Goal: Task Accomplishment & Management: Manage account settings

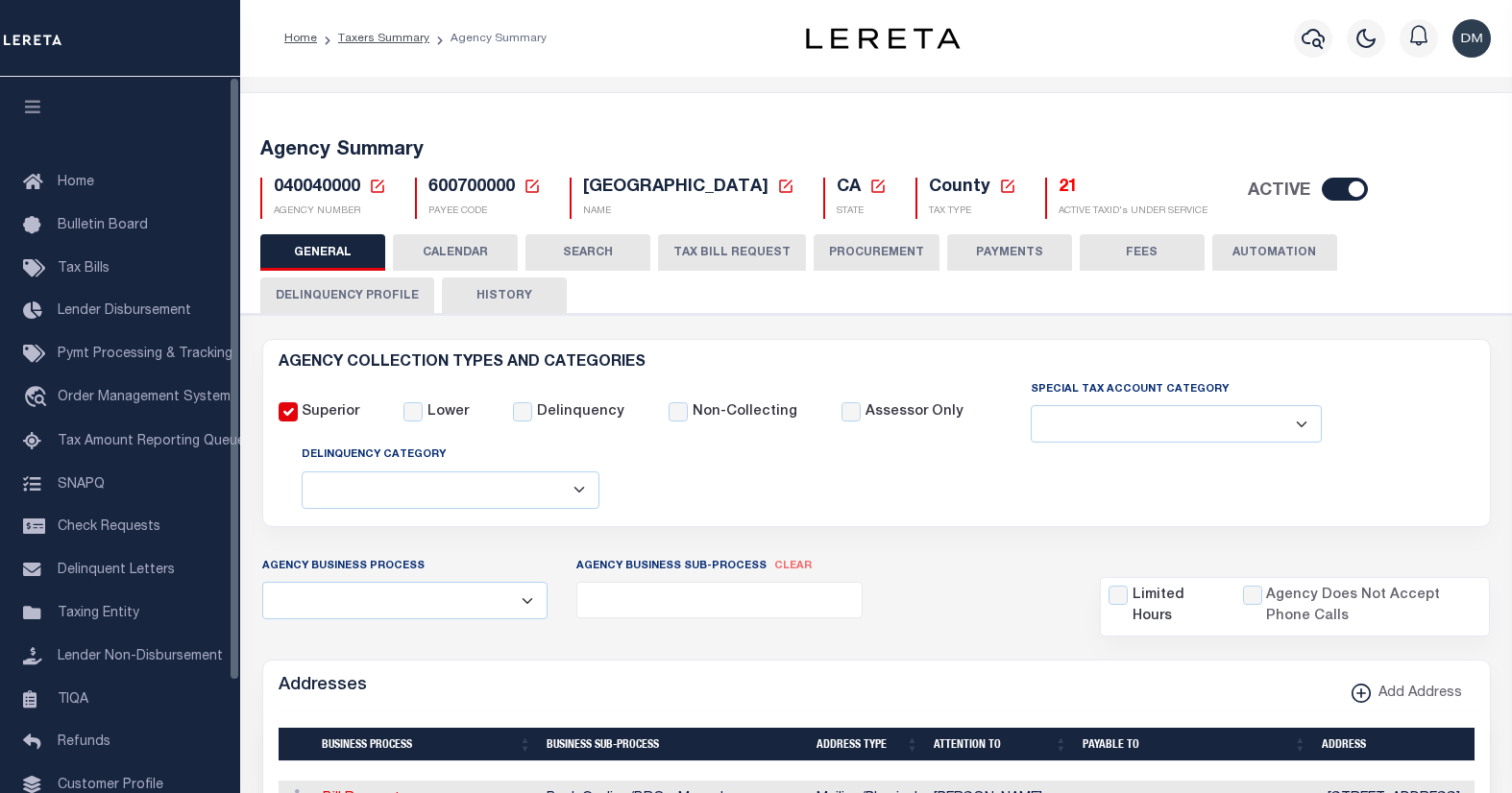
select select
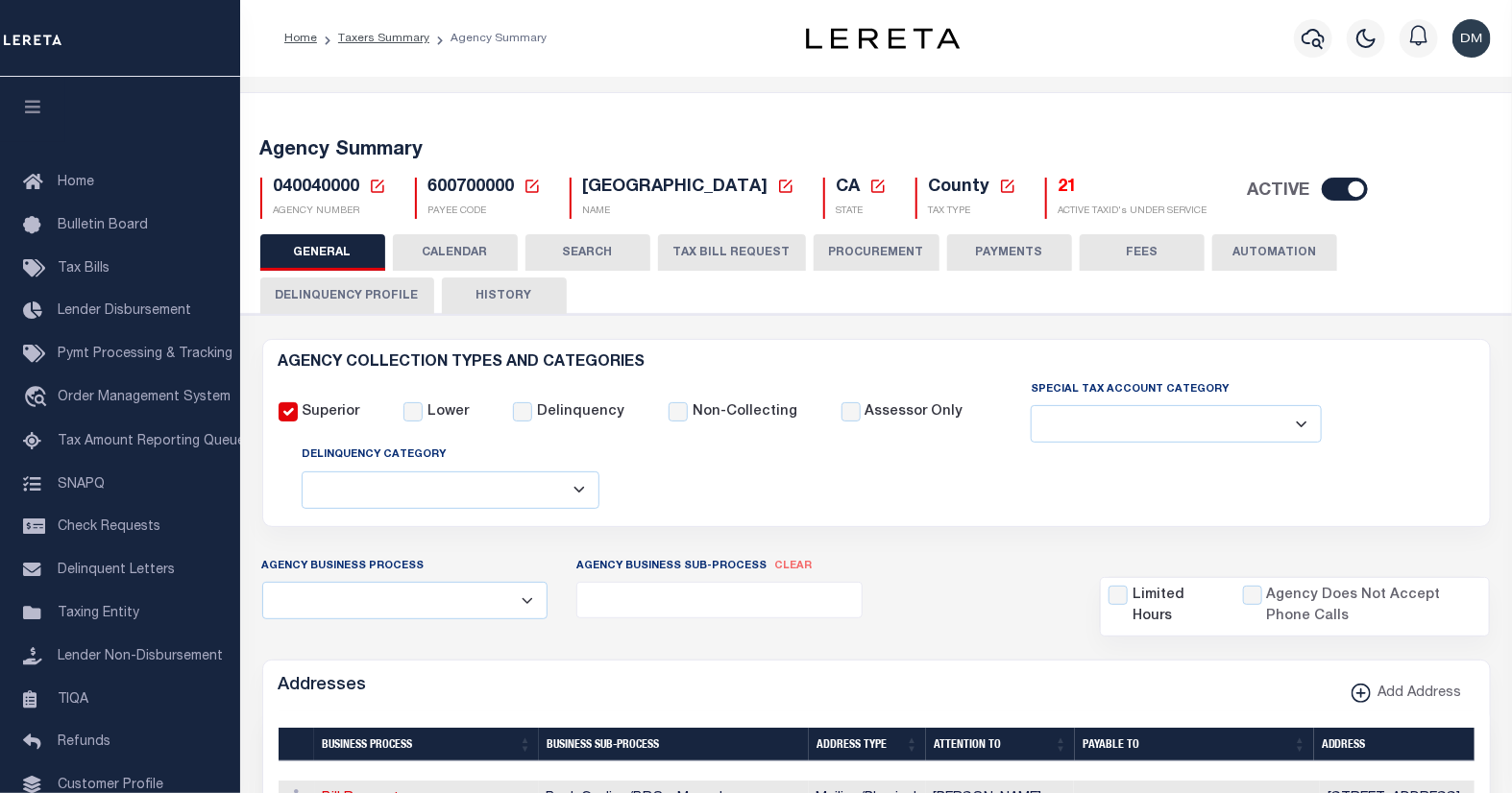
click at [371, 187] on icon at bounding box center [377, 185] width 17 height 17
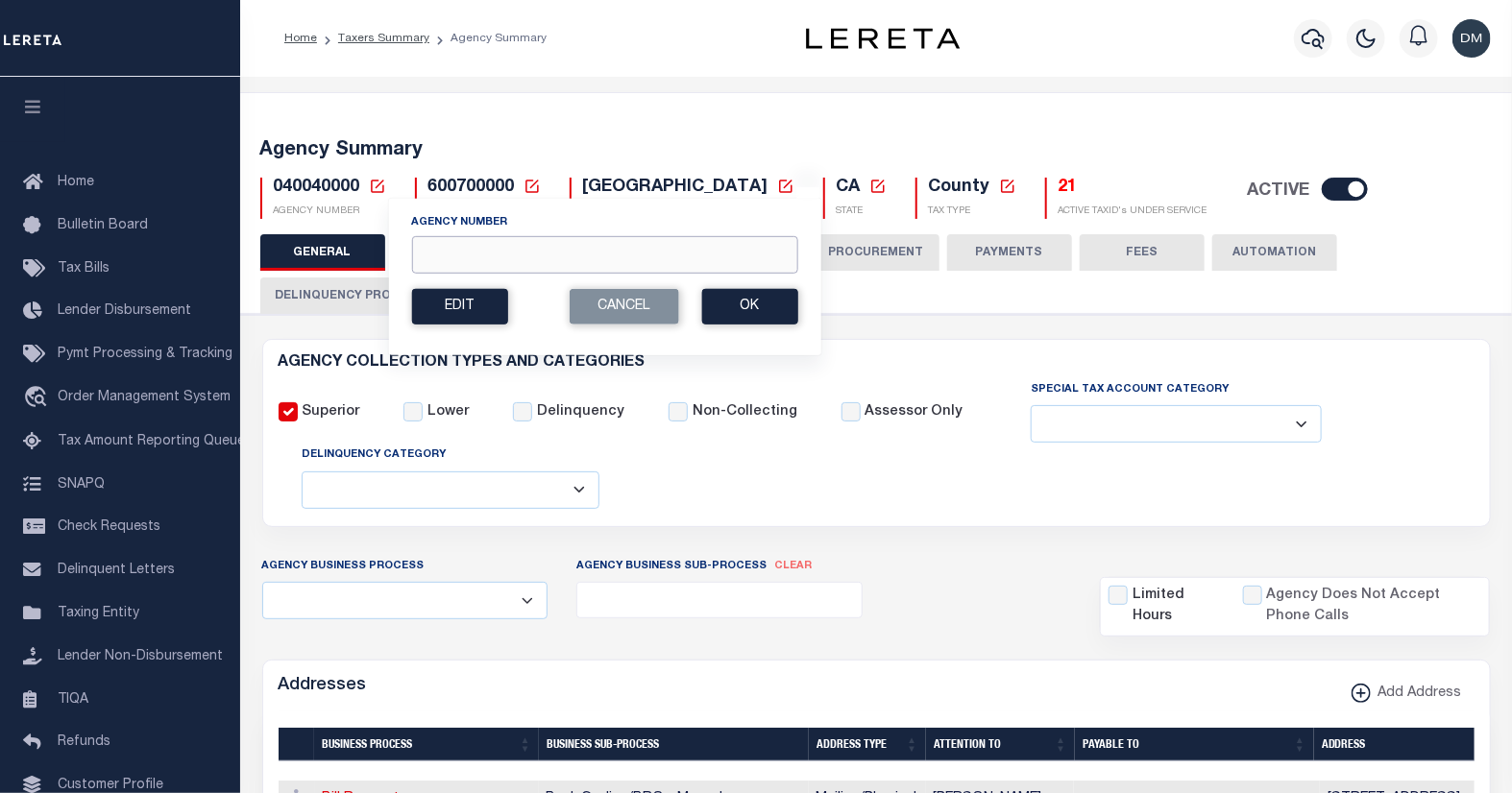
click at [446, 264] on input "Agency Number" at bounding box center [603, 255] width 386 height 38
type input "422370601"
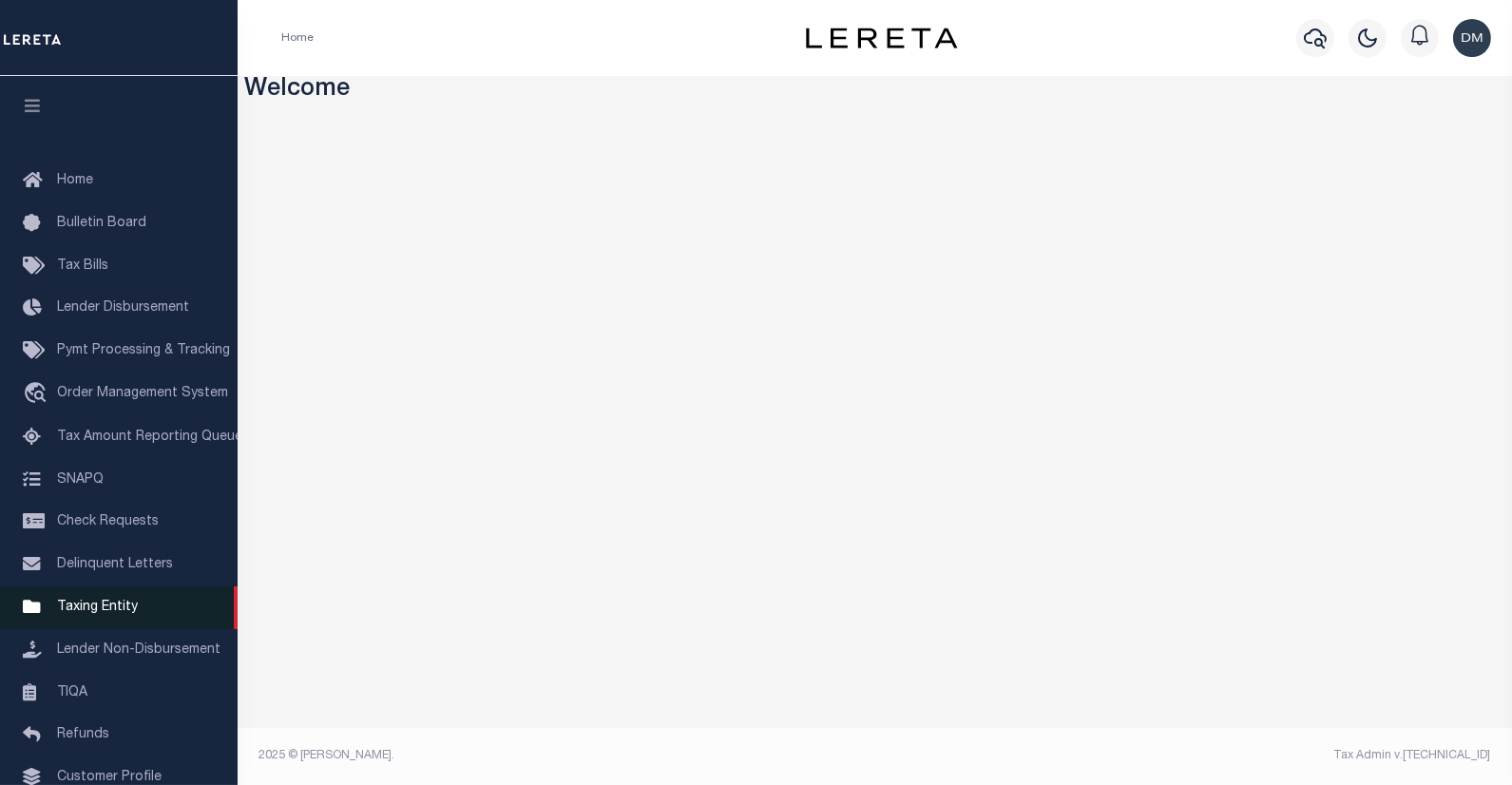
click at [99, 609] on span "Taxing Entity" at bounding box center [98, 607] width 81 height 13
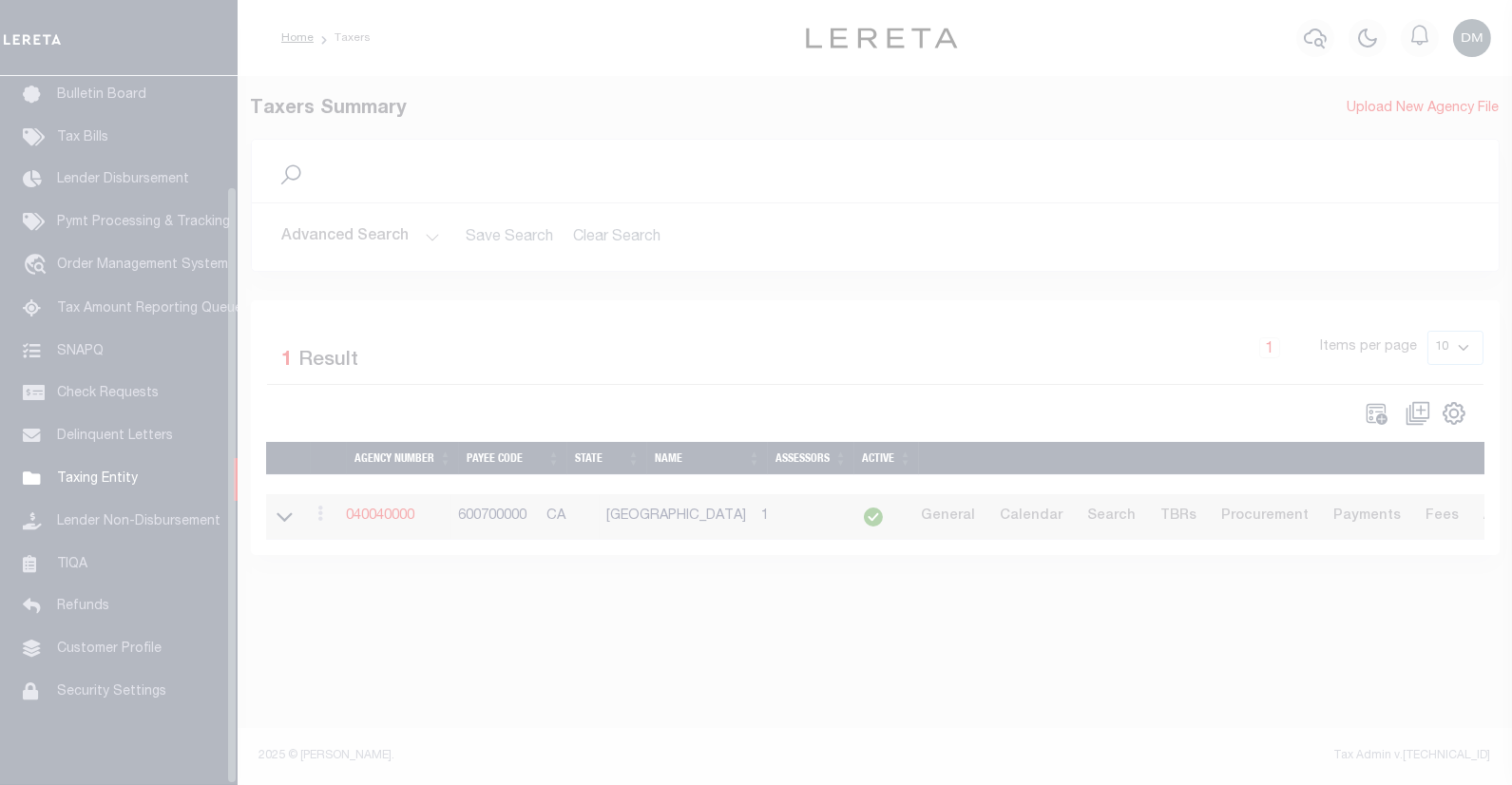
scroll to position [130, 0]
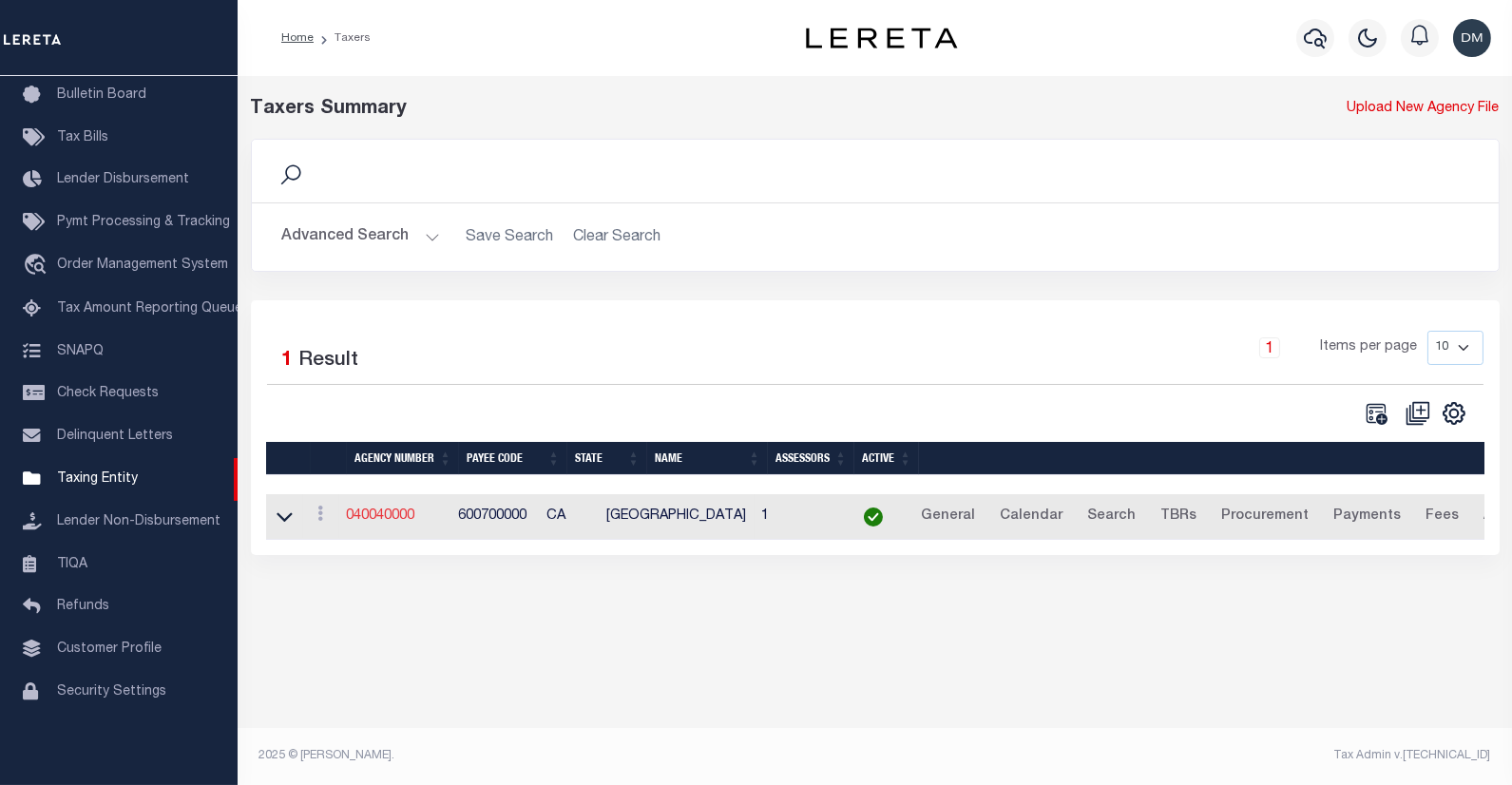
click at [414, 516] on link "040040000" at bounding box center [381, 516] width 68 height 13
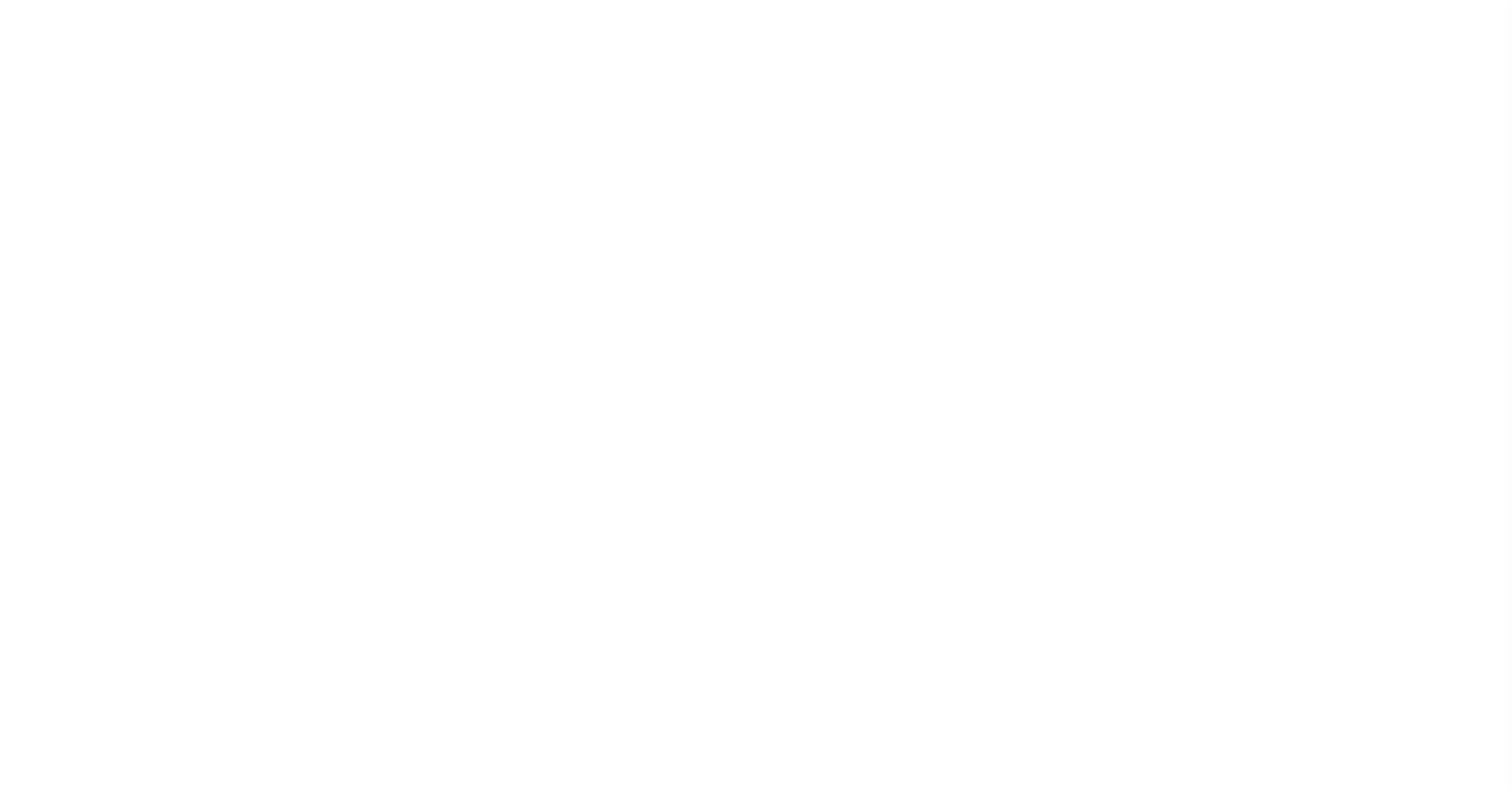
select select
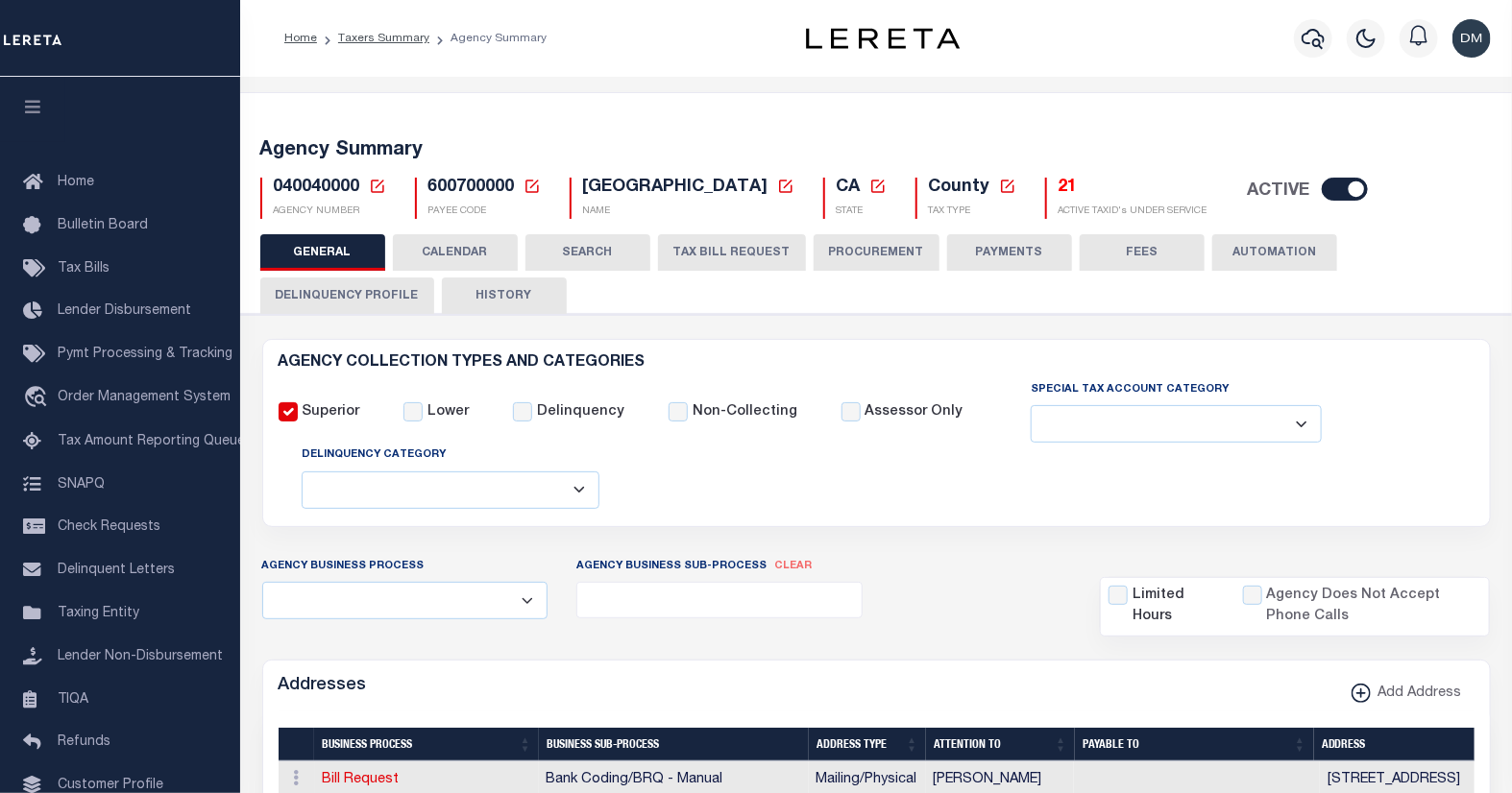
click at [375, 184] on icon at bounding box center [377, 185] width 17 height 17
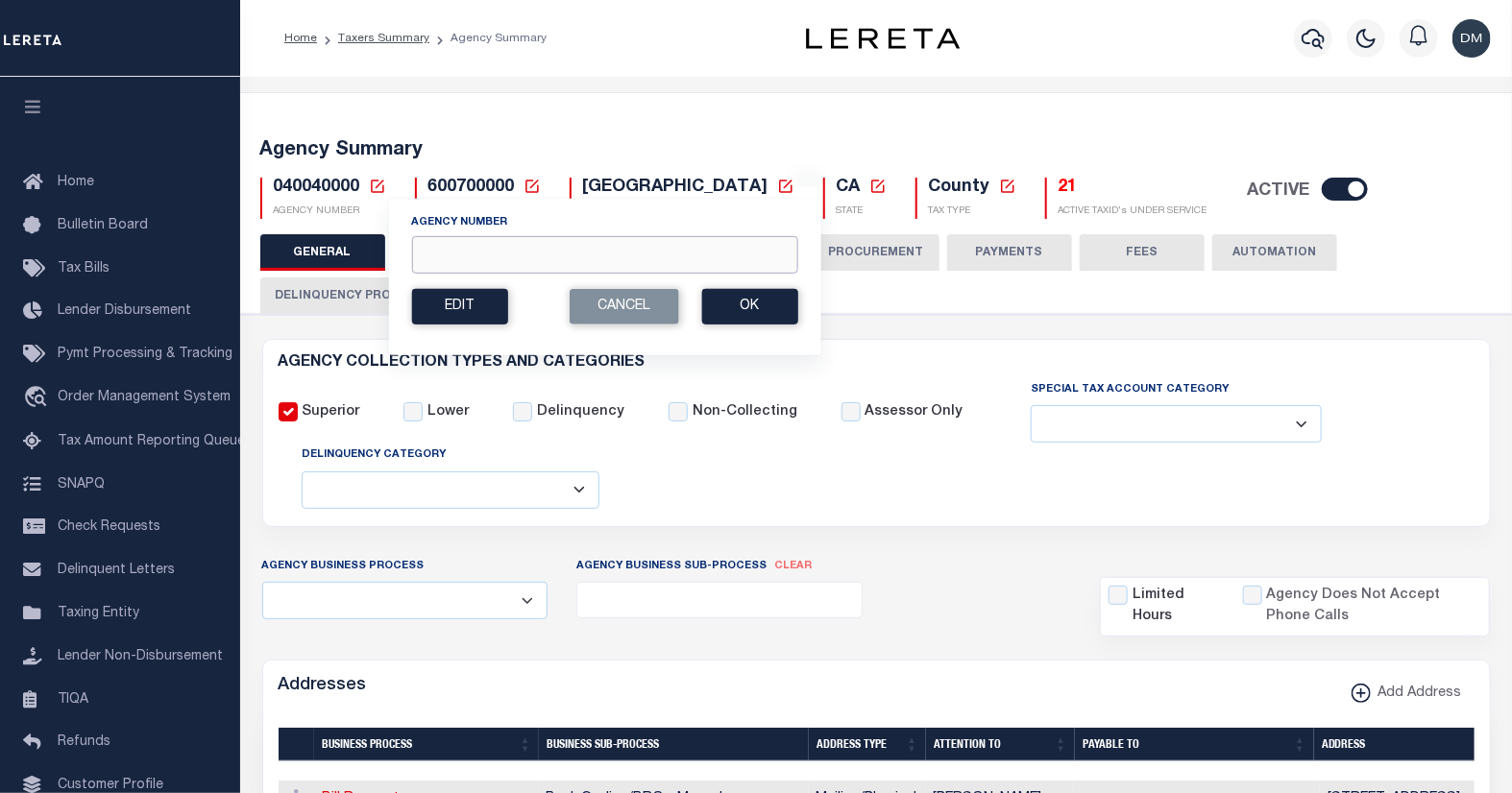
click at [512, 254] on input "Agency Number" at bounding box center [603, 255] width 386 height 38
type input "422370601"
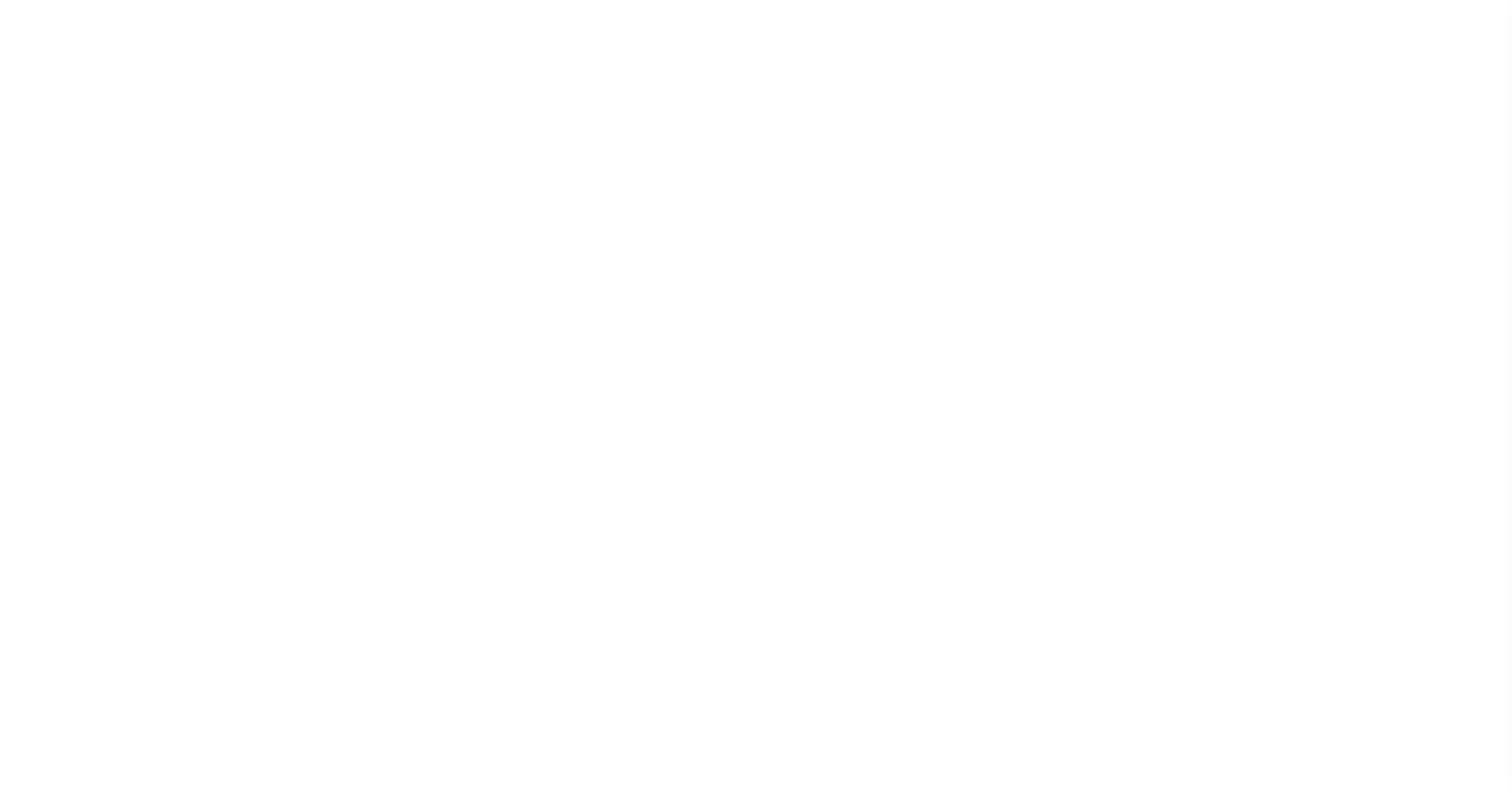
select select
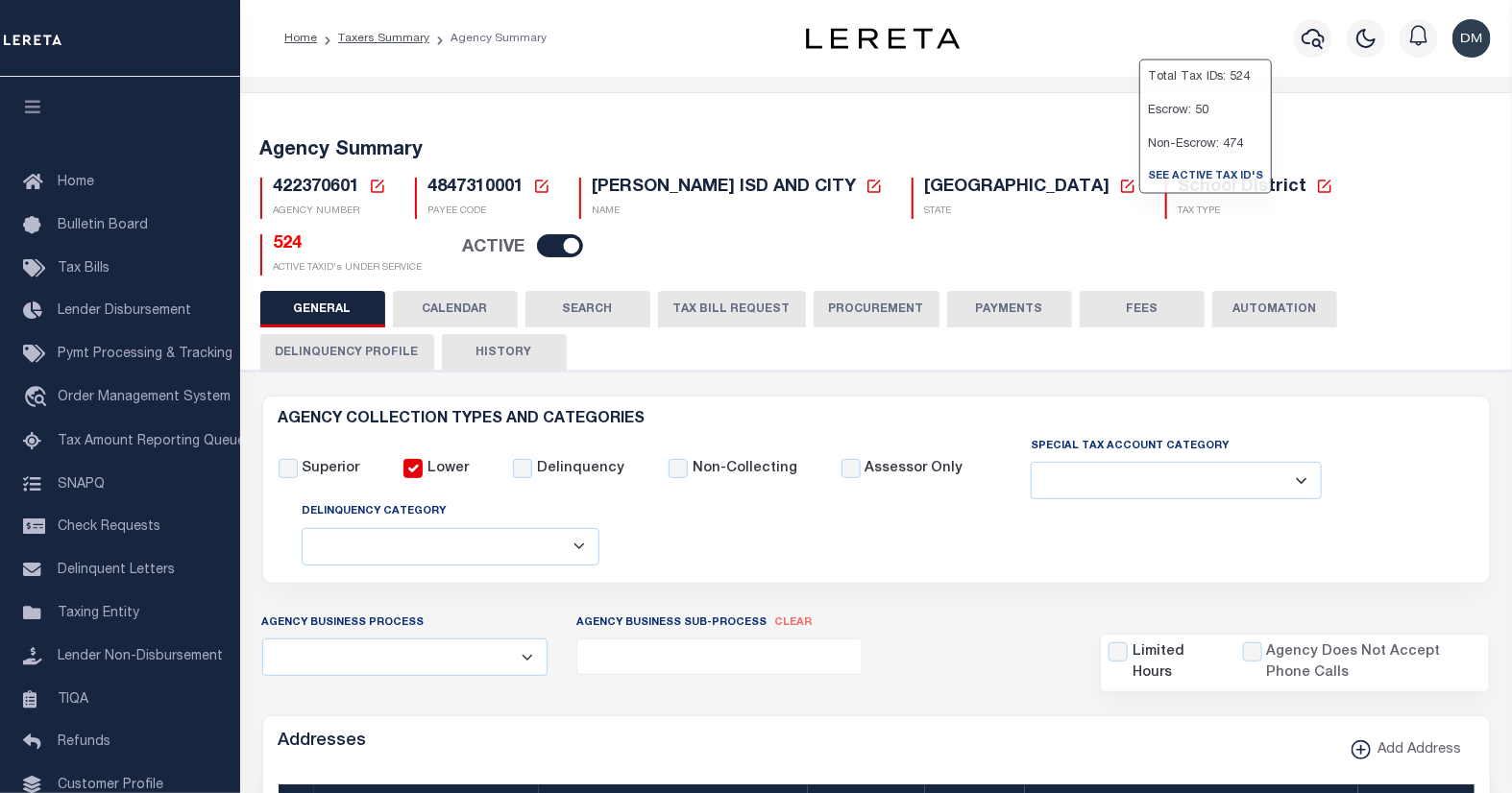
click at [423, 234] on h5 "524" at bounding box center [348, 244] width 149 height 21
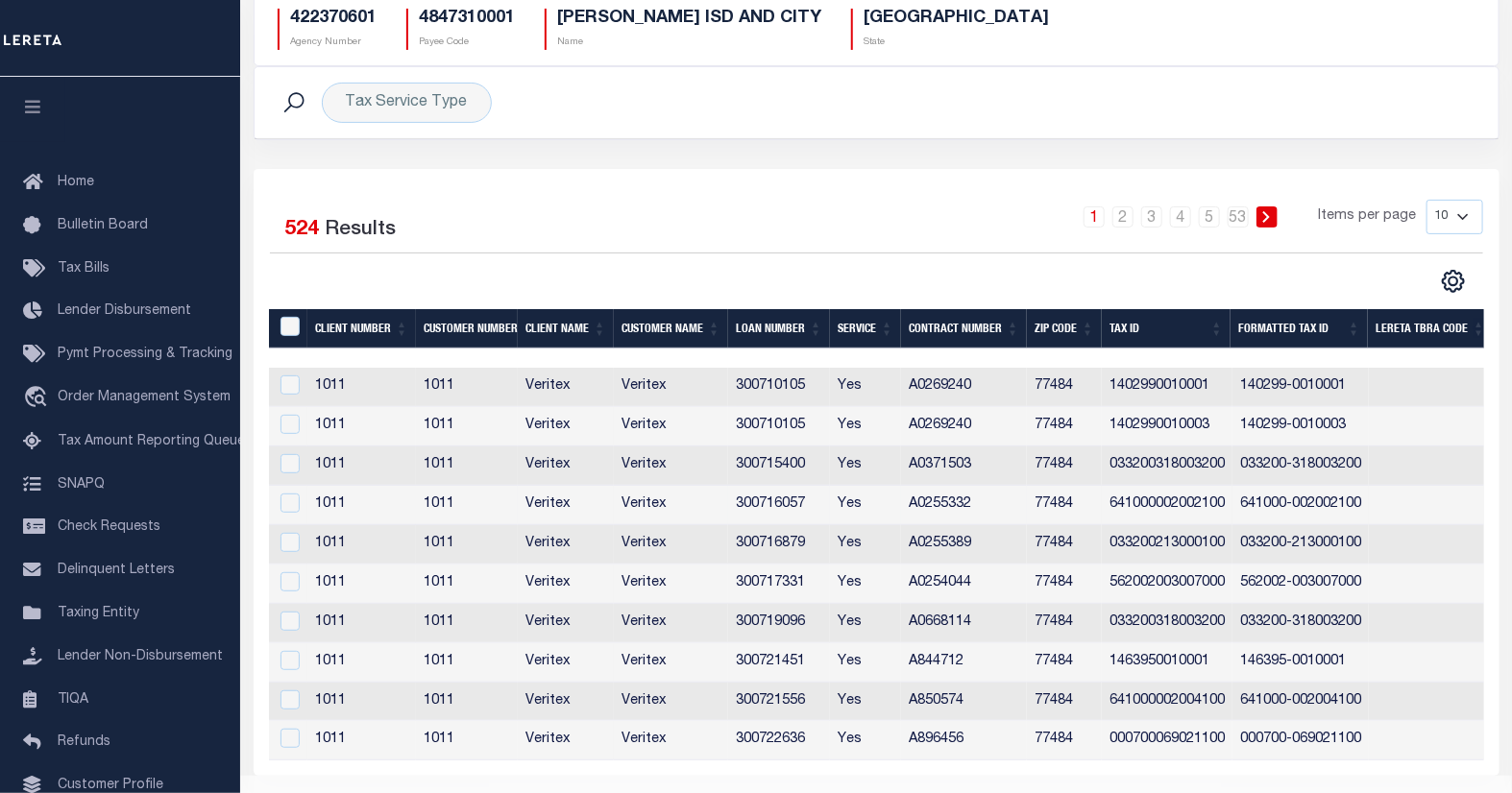
scroll to position [213, 0]
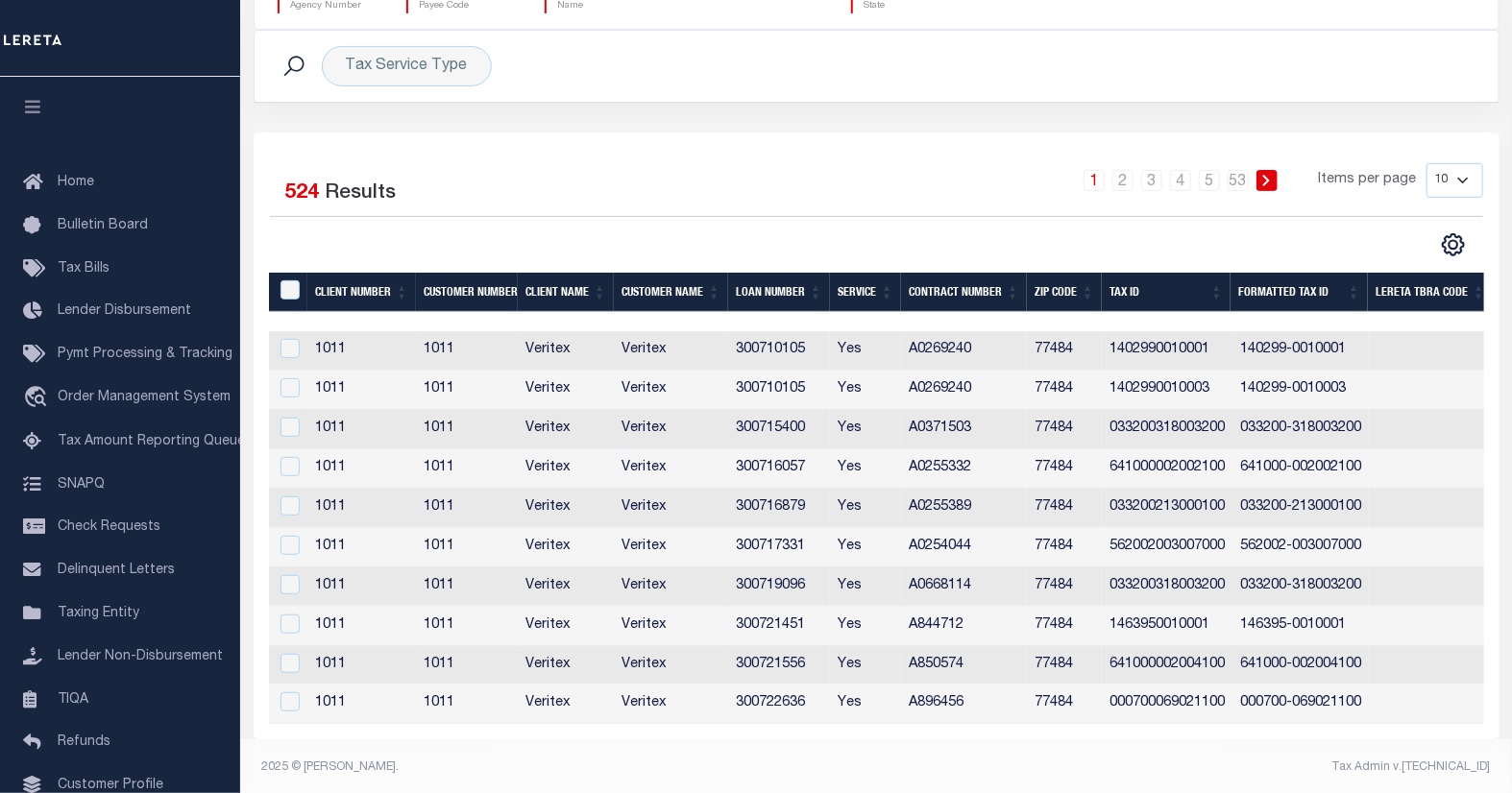
click at [1444, 179] on select "10 25 50 100" at bounding box center [1454, 180] width 57 height 35
click at [1426, 163] on select "10 25 50 100" at bounding box center [1454, 180] width 57 height 35
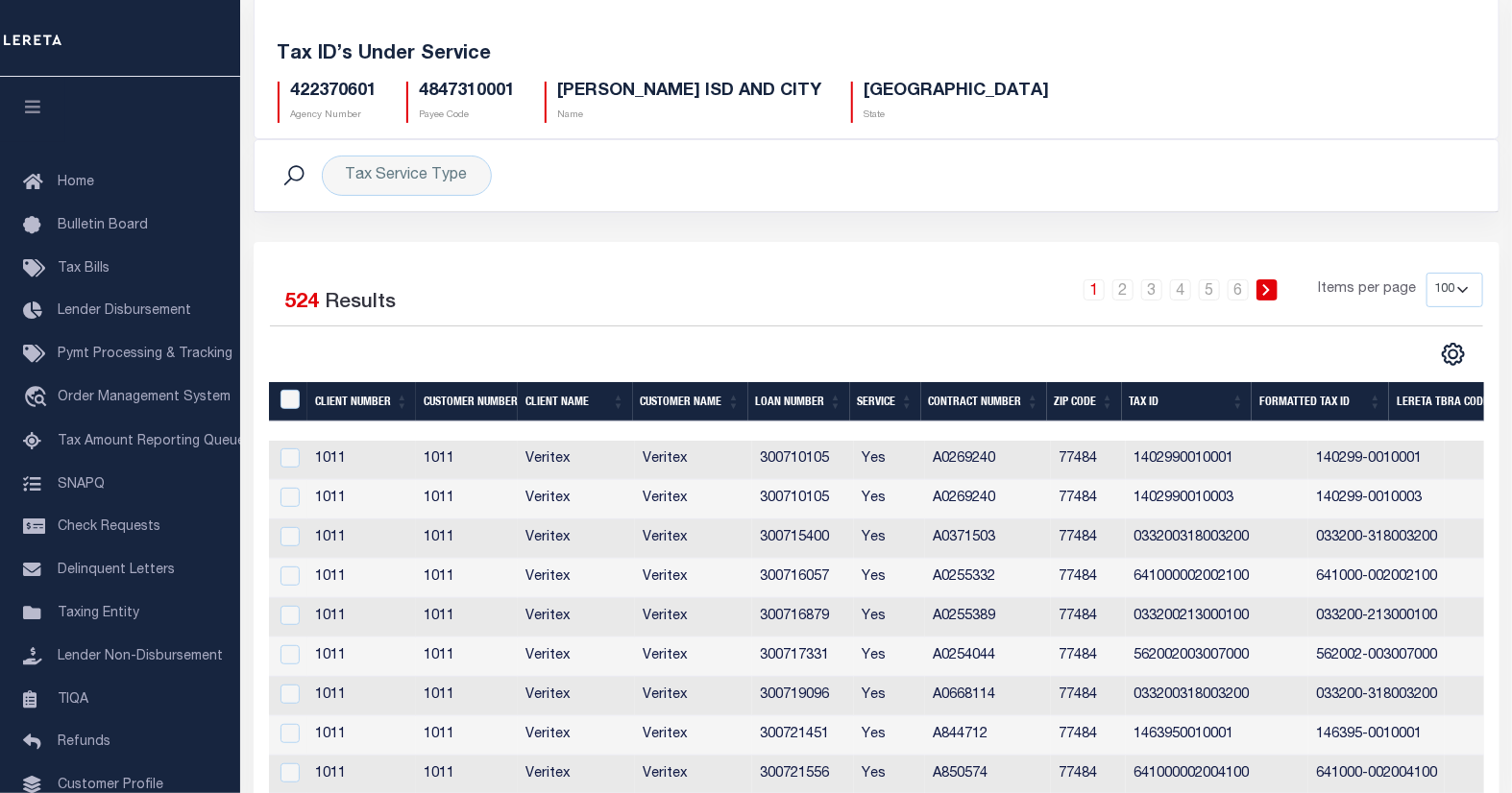
scroll to position [0, 0]
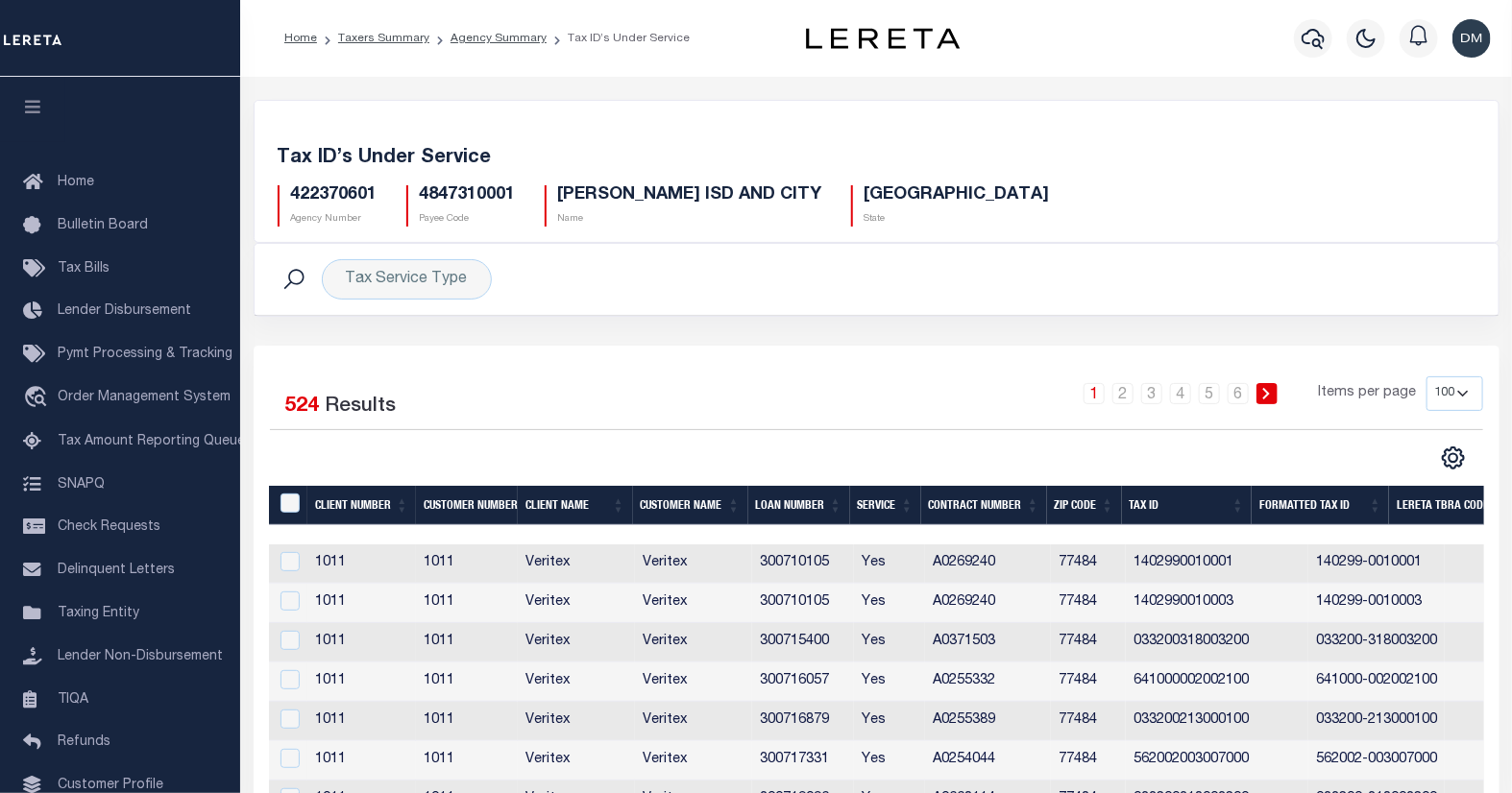
click at [1265, 396] on icon at bounding box center [1266, 394] width 9 height 12
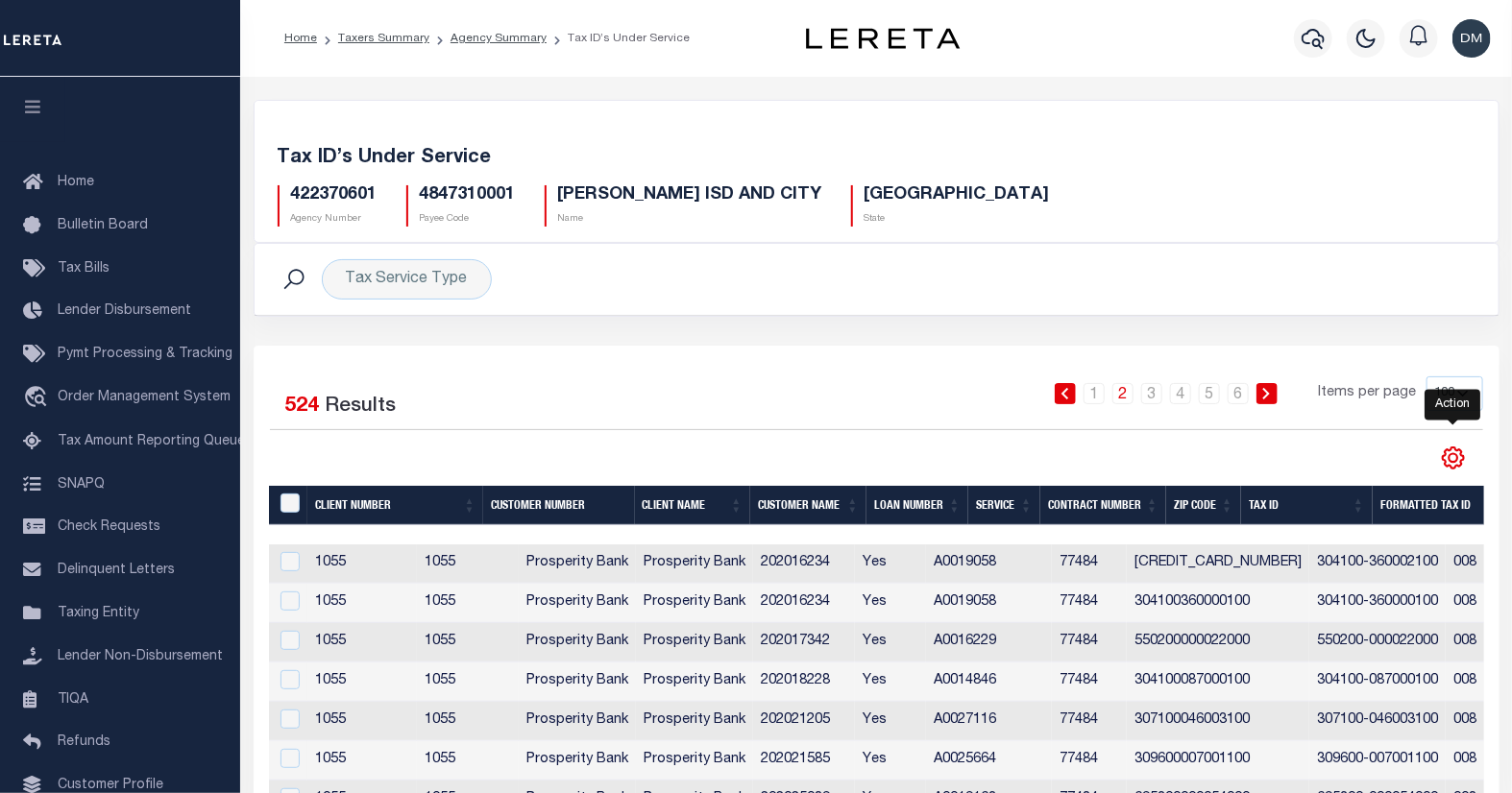
click at [1450, 462] on icon "" at bounding box center [1452, 458] width 9 height 9
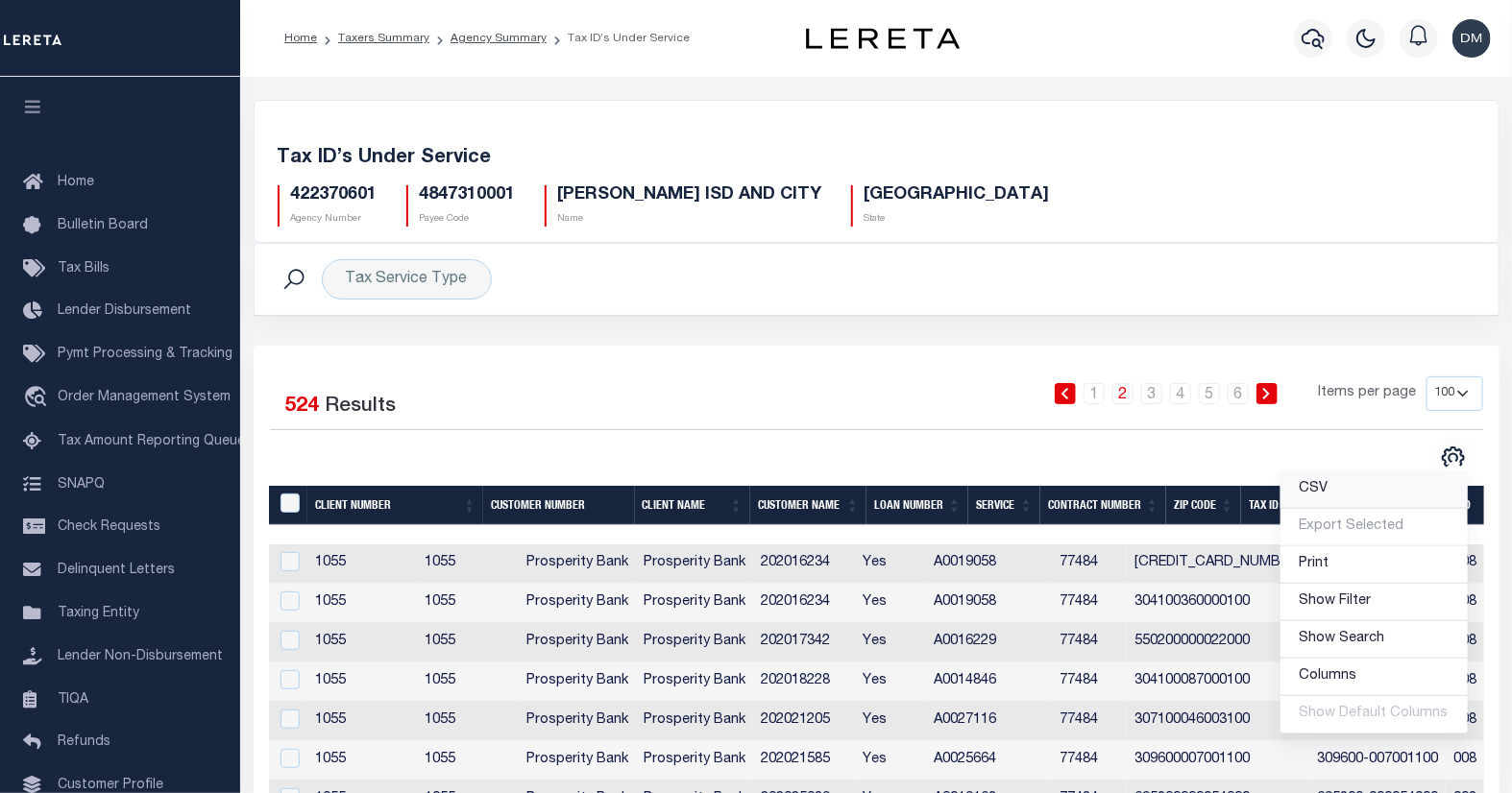
click at [1323, 488] on span "CSV" at bounding box center [1314, 488] width 29 height 13
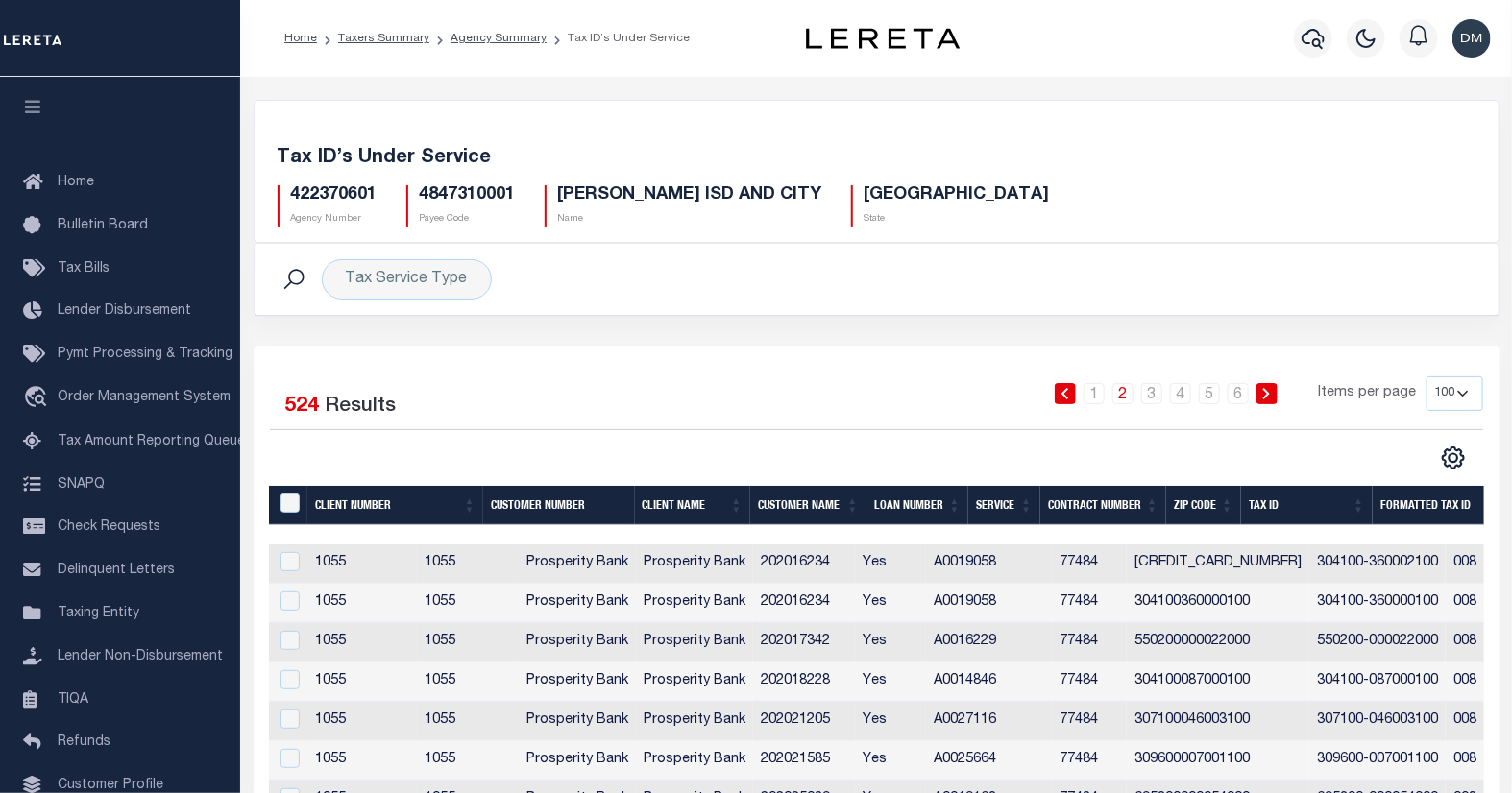
click at [901, 173] on div "422370601 Agency Number 4847310001 Payee Code WALLER ISD AND CITY Name TX State" at bounding box center [876, 198] width 1227 height 57
click at [1448, 396] on select "10 25 50 100" at bounding box center [1454, 394] width 57 height 35
select select "10"
click at [1426, 377] on select "10 25 50 100" at bounding box center [1454, 394] width 57 height 35
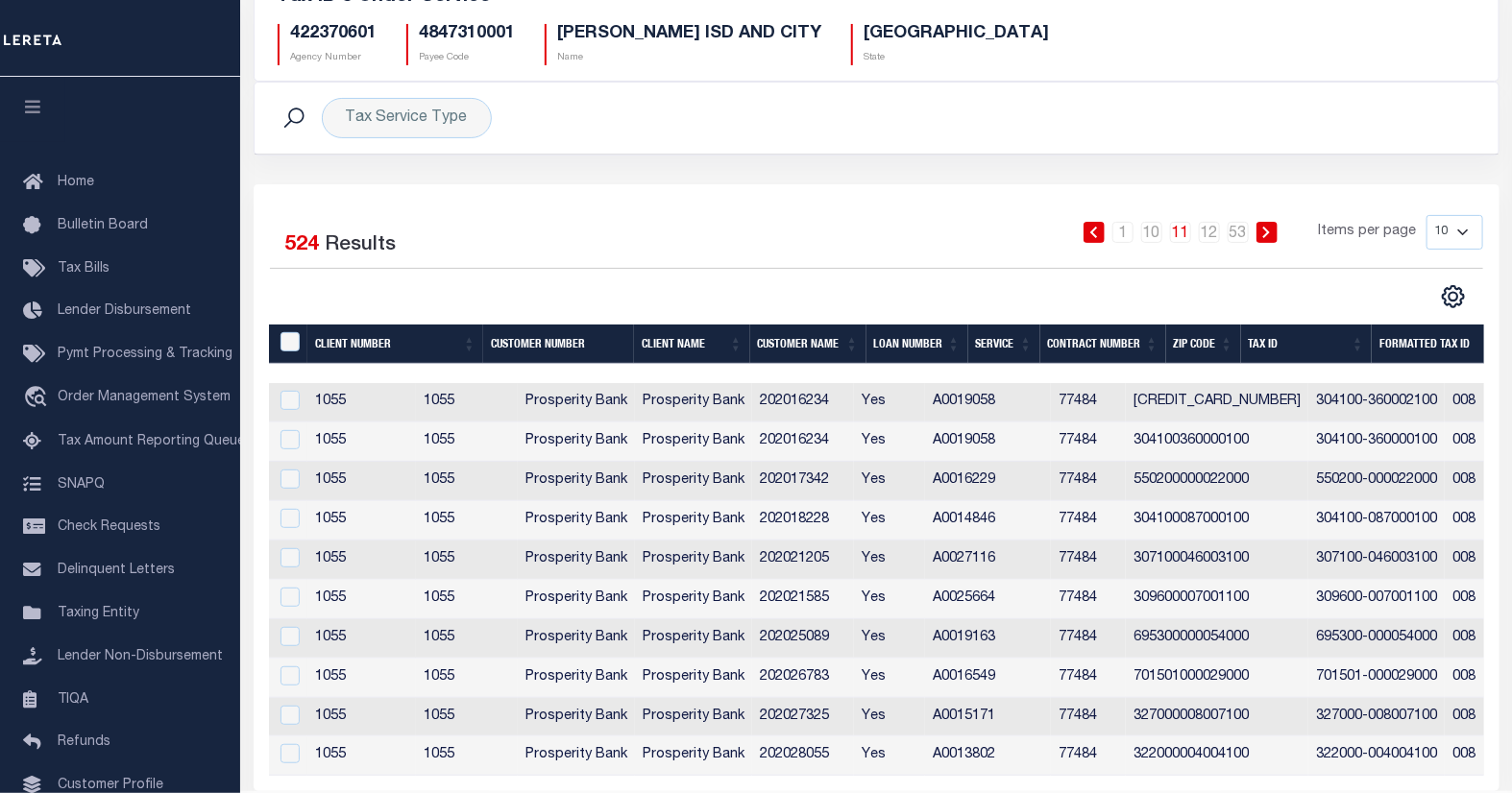
scroll to position [230, 0]
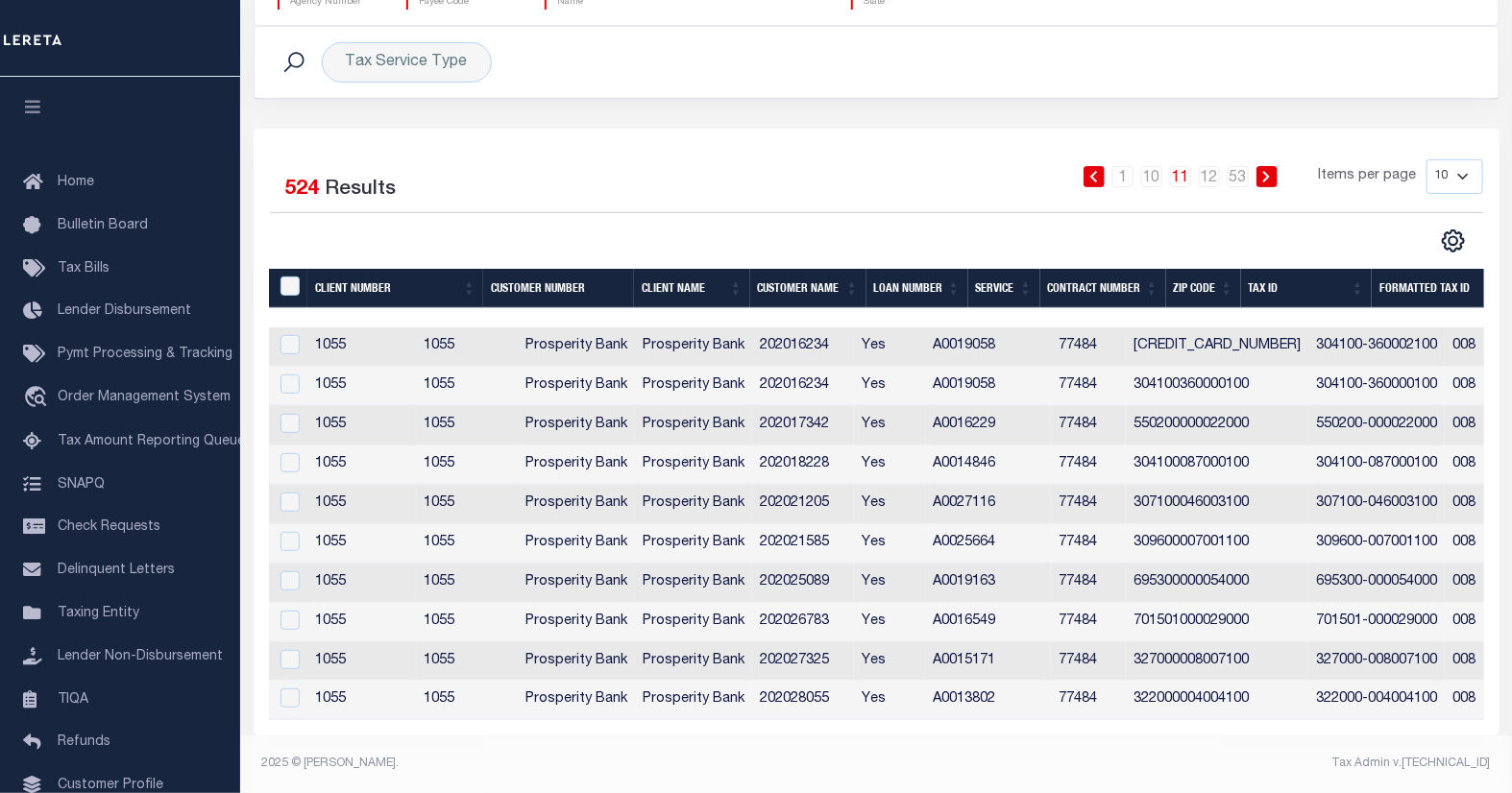
click at [753, 336] on td "Prosperity Bank" at bounding box center [694, 348] width 118 height 40
checkbox input "true"
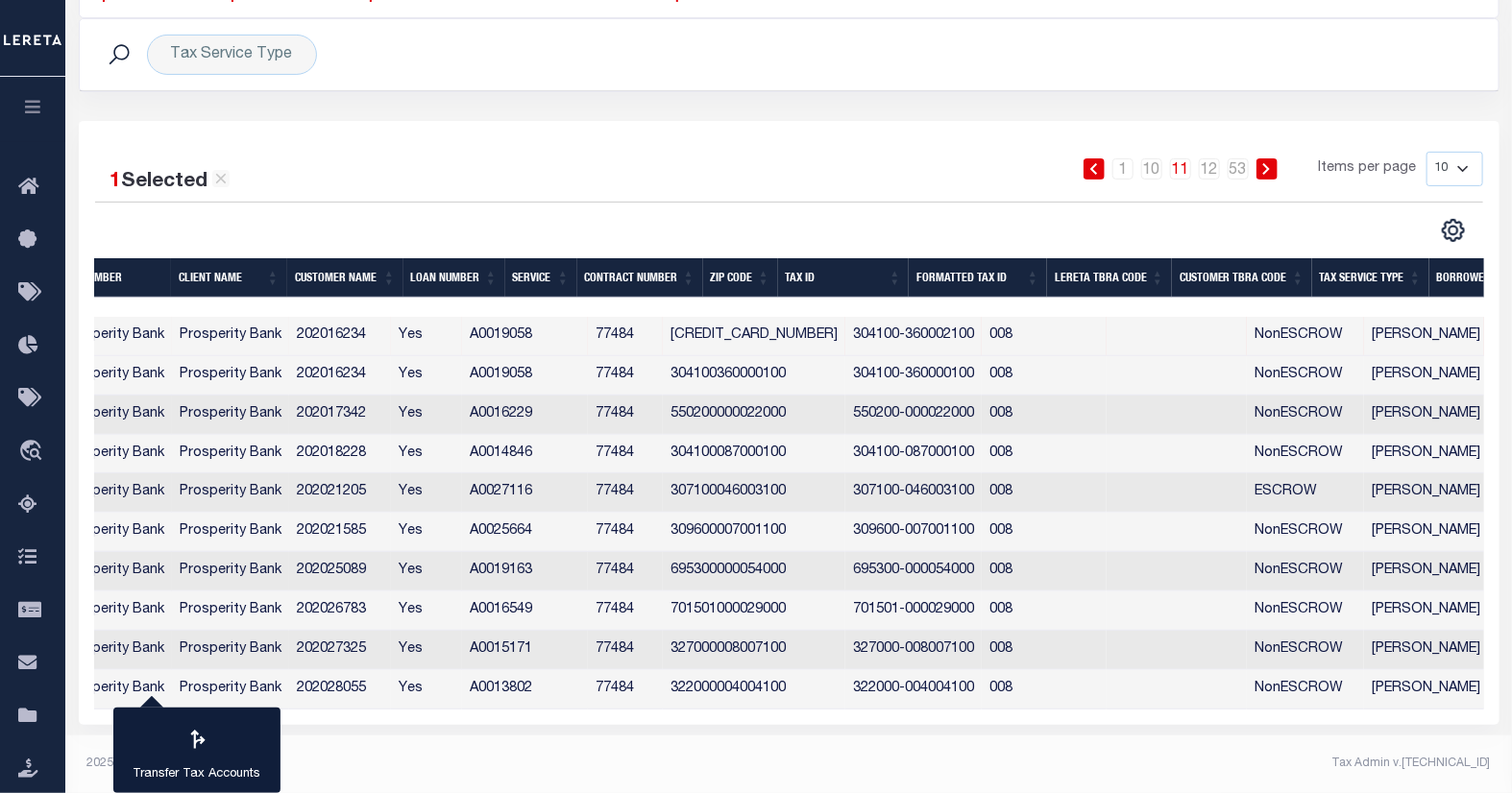
scroll to position [0, 0]
